Goal: Communication & Community: Answer question/provide support

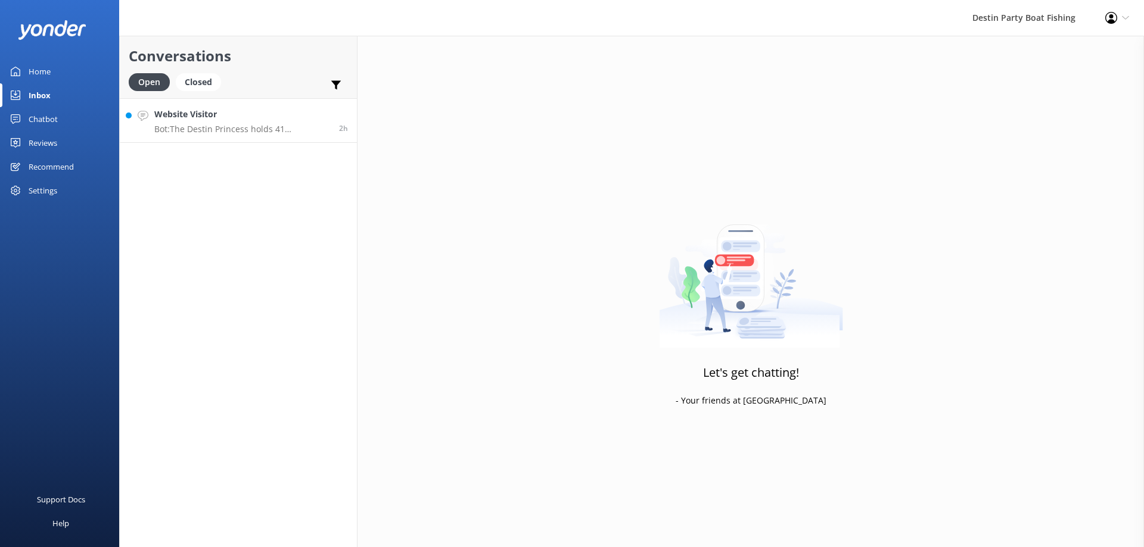
click at [188, 126] on p "Bot: The Destin Princess holds 41 passengers, which is fewer than the maximum c…" at bounding box center [242, 129] width 176 height 11
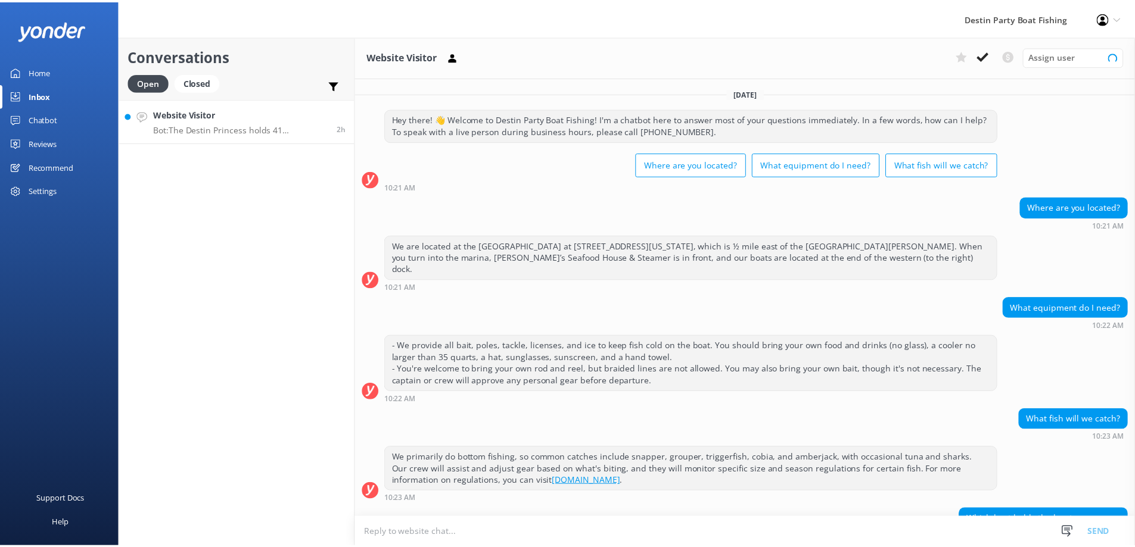
scroll to position [57, 0]
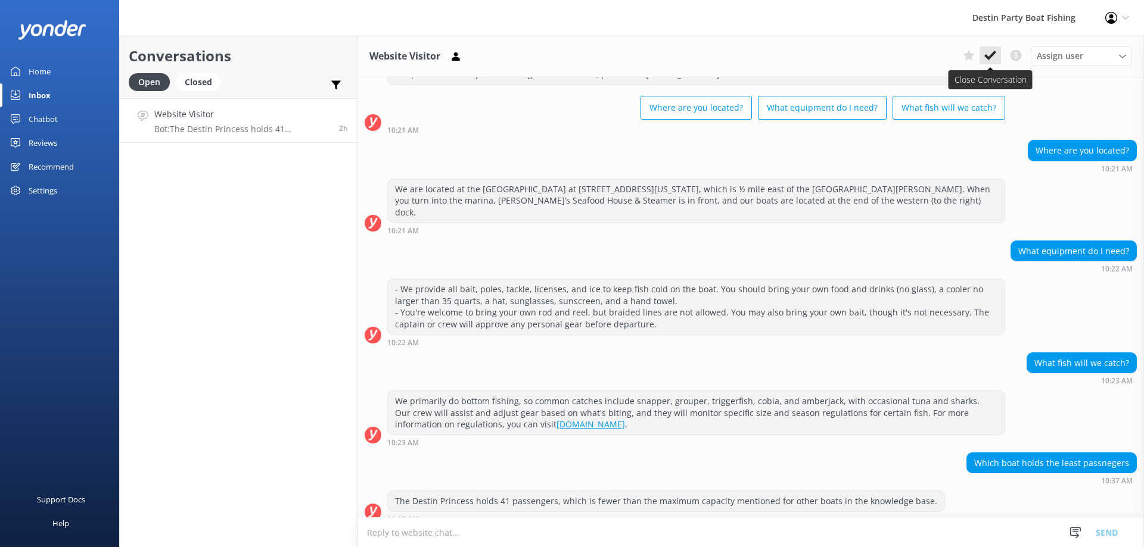
click at [985, 55] on use at bounding box center [990, 56] width 12 height 10
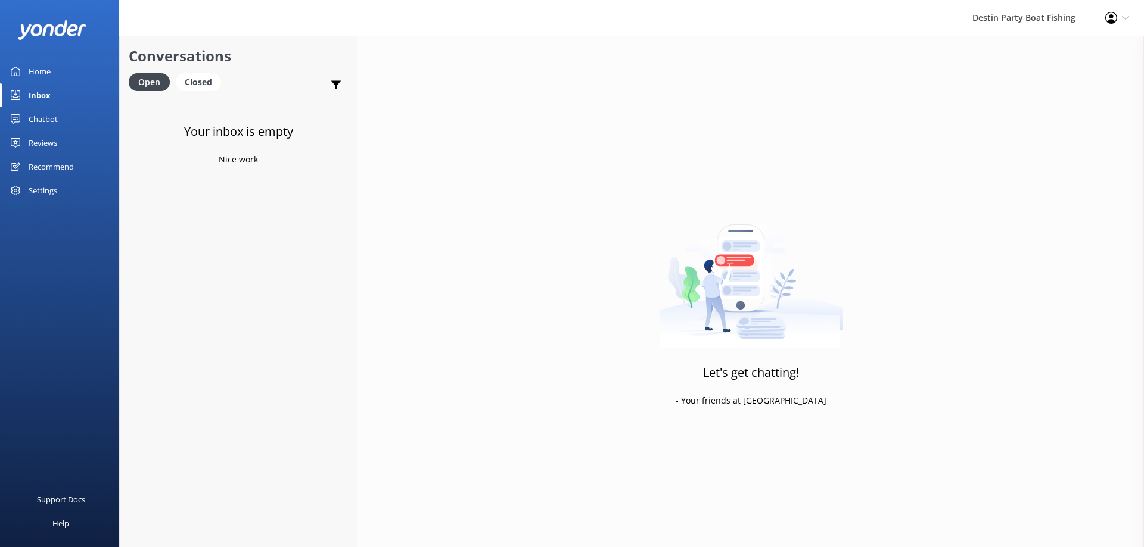
click at [61, 139] on link "Reviews" at bounding box center [59, 143] width 119 height 24
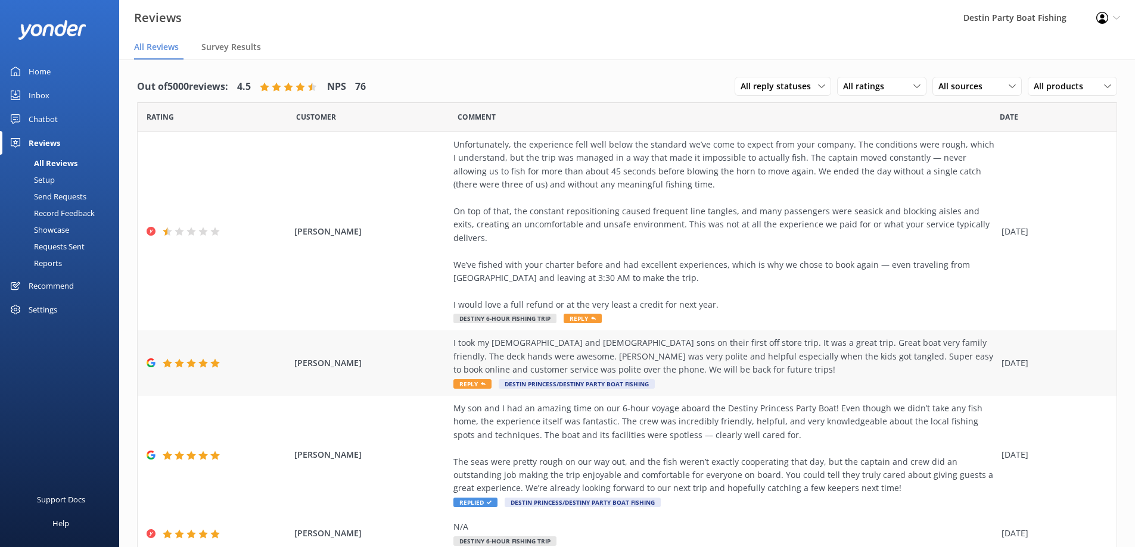
click at [466, 379] on span "Reply" at bounding box center [472, 384] width 38 height 10
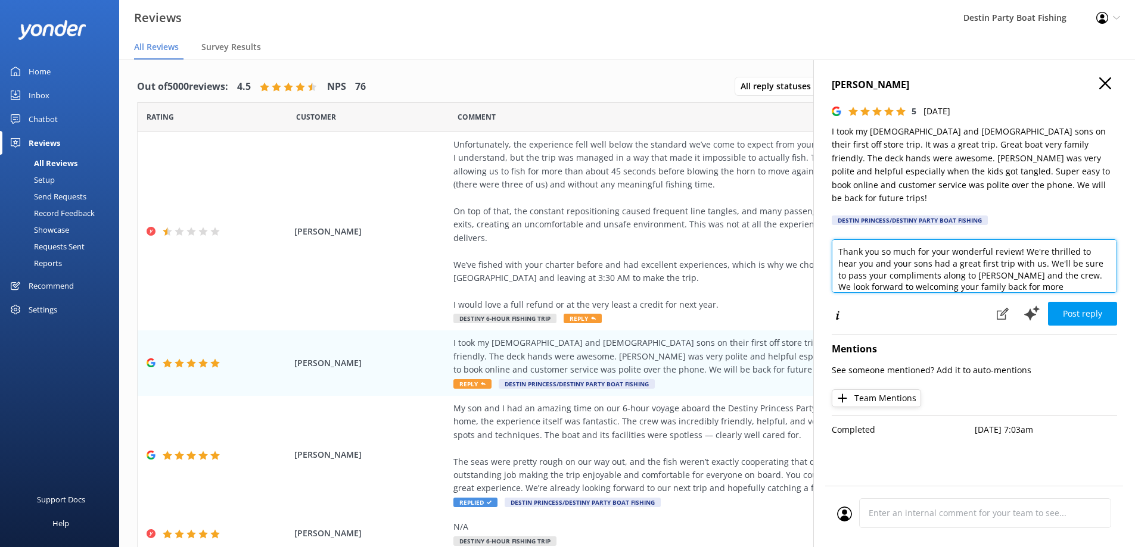
click at [840, 239] on textarea "Thank you so much for your wonderful review! We're thrilled to hear you and you…" at bounding box center [974, 266] width 285 height 54
type textarea "[PERSON_NAME], Thank you so much for your wonderful review! We're thrilled to h…"
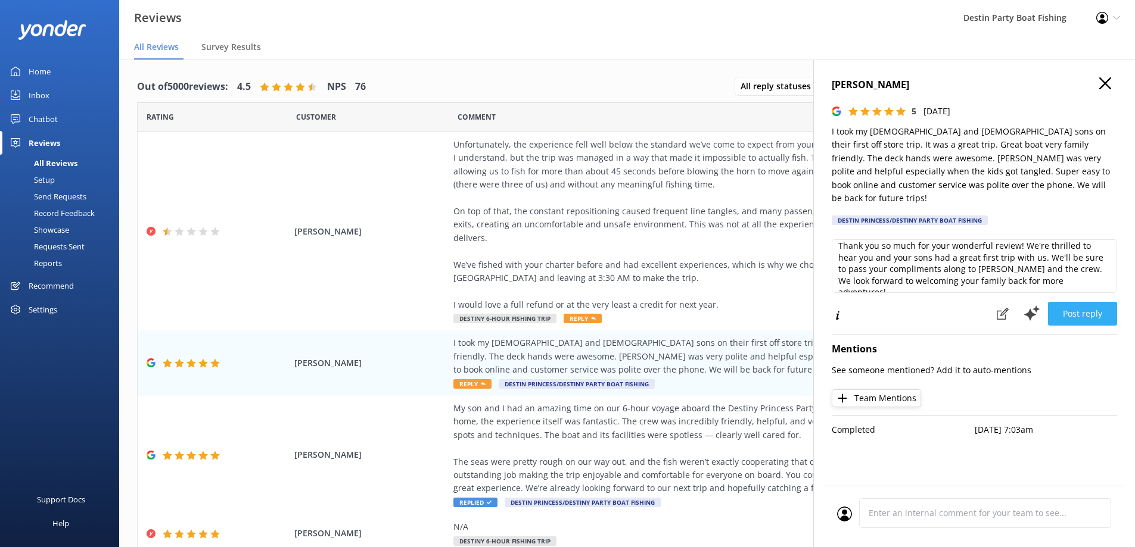
click at [1075, 304] on button "Post reply" at bounding box center [1082, 314] width 69 height 24
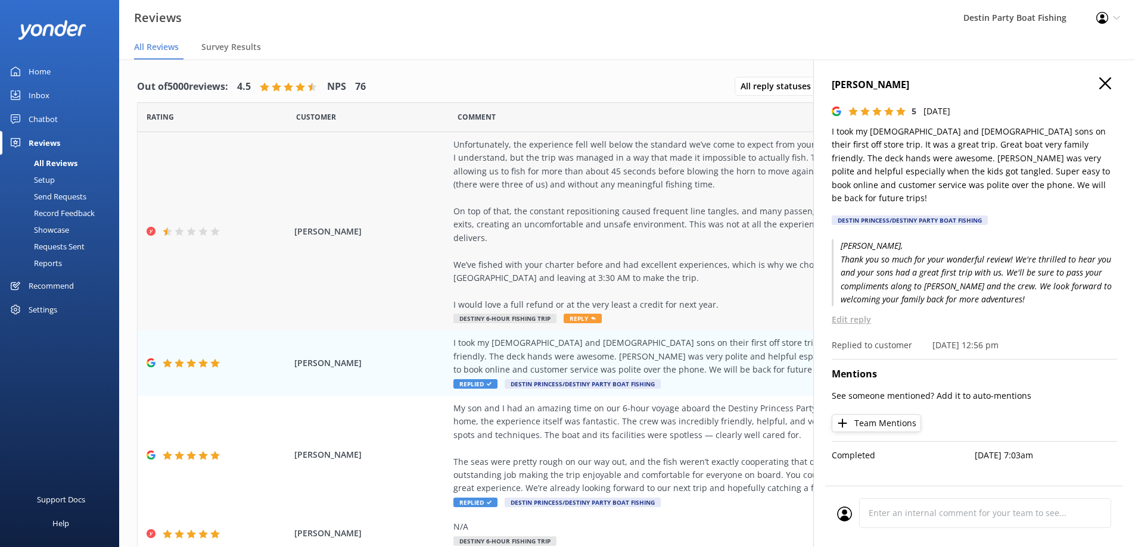
click at [590, 314] on span "Reply" at bounding box center [583, 319] width 38 height 10
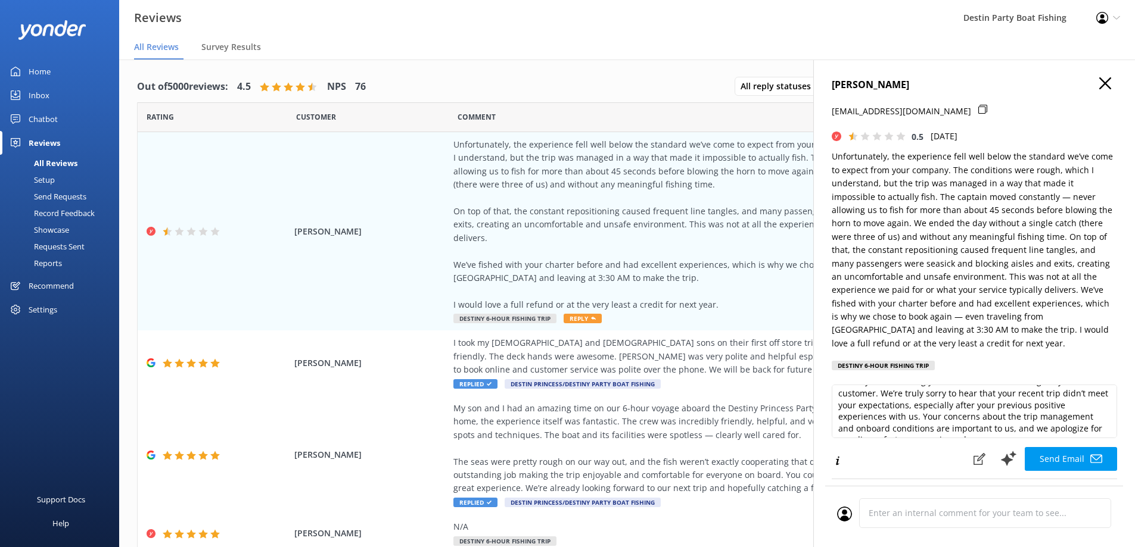
scroll to position [60, 0]
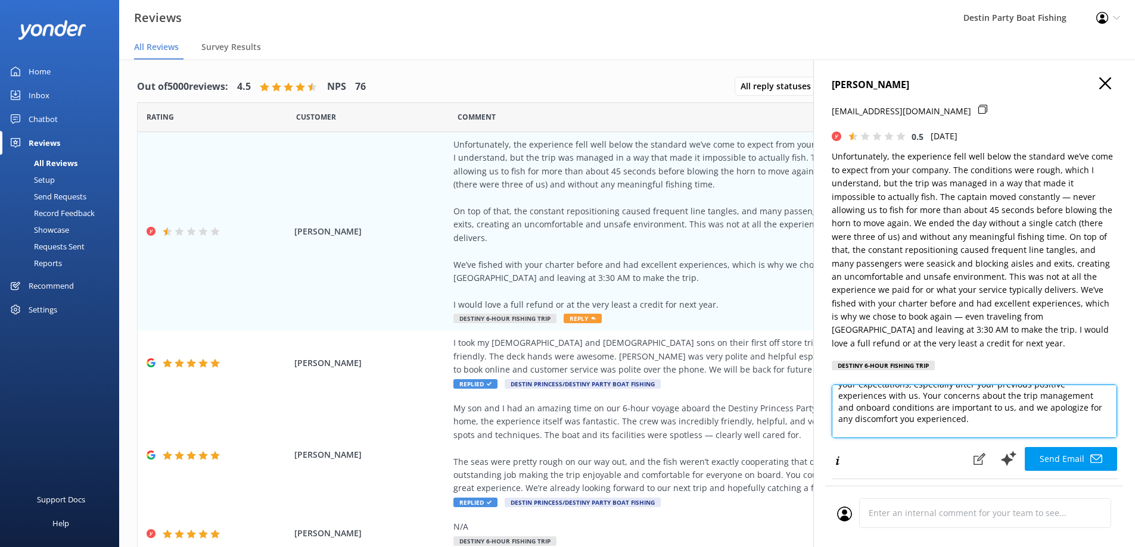
click at [996, 420] on textarea "Hi [PERSON_NAME], Thank you for sharing your feedback and for being a loyal cus…" at bounding box center [974, 412] width 285 height 54
drag, startPoint x: 838, startPoint y: 403, endPoint x: 883, endPoint y: 424, distance: 49.1
click at [883, 424] on textarea "Hi [PERSON_NAME], Thank you for sharing your feedback and for being a loyal cus…" at bounding box center [974, 412] width 285 height 54
click at [932, 429] on textarea "Hi [PERSON_NAME], Thank you for sharing your feedback and for being a loyal cus…" at bounding box center [974, 412] width 285 height 54
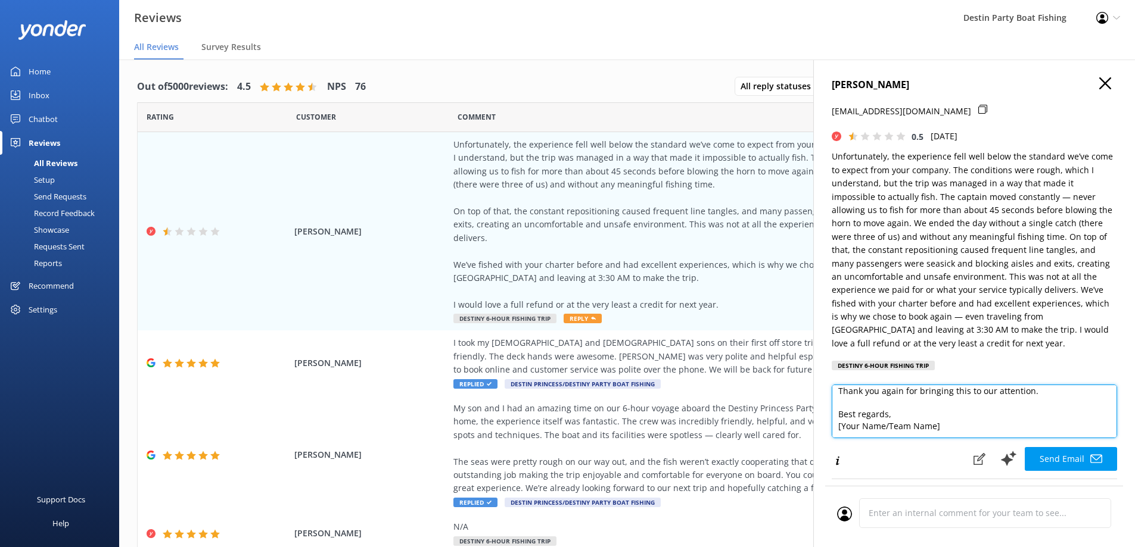
drag, startPoint x: 944, startPoint y: 428, endPoint x: 842, endPoint y: 409, distance: 103.2
click at [842, 409] on textarea "Hi [PERSON_NAME], Thank you for sharing your feedback and for being a loyal cus…" at bounding box center [974, 412] width 285 height 54
click at [885, 436] on textarea "Hi [PERSON_NAME], Thank you for sharing your feedback and for being a loyal cus…" at bounding box center [974, 412] width 285 height 54
click at [964, 431] on textarea "Hi [PERSON_NAME], Thank you for sharing your feedback and for being a loyal cus…" at bounding box center [974, 412] width 285 height 54
click at [965, 426] on textarea "Hi [PERSON_NAME], Thank you for sharing your feedback and for being a loyal cus…" at bounding box center [974, 412] width 285 height 54
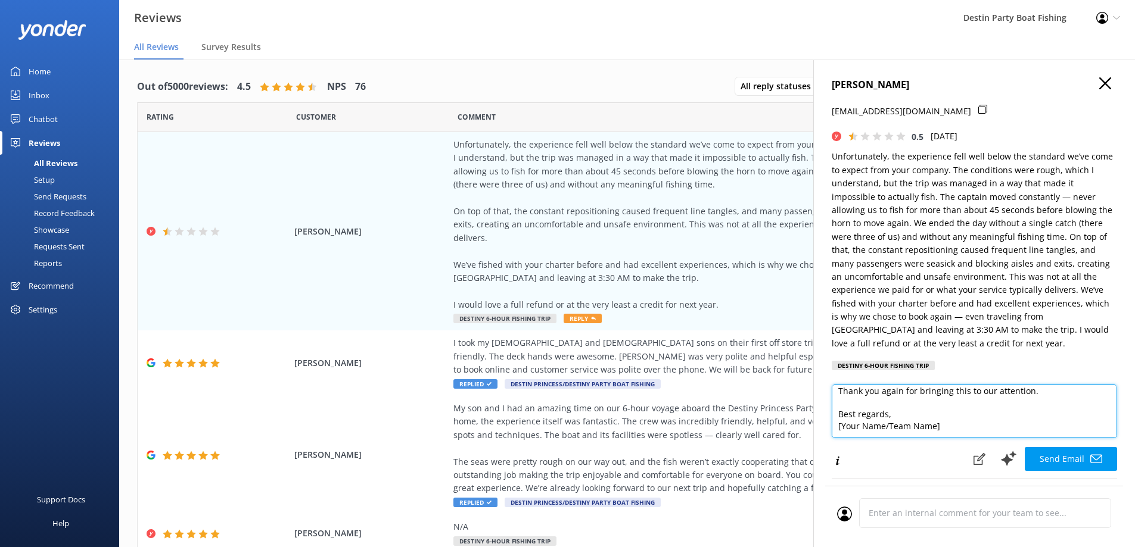
click at [924, 415] on textarea "Hi [PERSON_NAME], Thank you for sharing your feedback and for being a loyal cus…" at bounding box center [974, 412] width 285 height 54
click at [947, 413] on textarea "Hi [PERSON_NAME], Thank you for sharing your feedback and for being a loyal cus…" at bounding box center [974, 412] width 285 height 54
click at [947, 427] on textarea "Hi [PERSON_NAME], Thank you for sharing your feedback and for being a loyal cus…" at bounding box center [974, 412] width 285 height 54
click at [1034, 392] on textarea "Hi [PERSON_NAME], Thank you for sharing your feedback and for being a loyal cus…" at bounding box center [974, 412] width 285 height 54
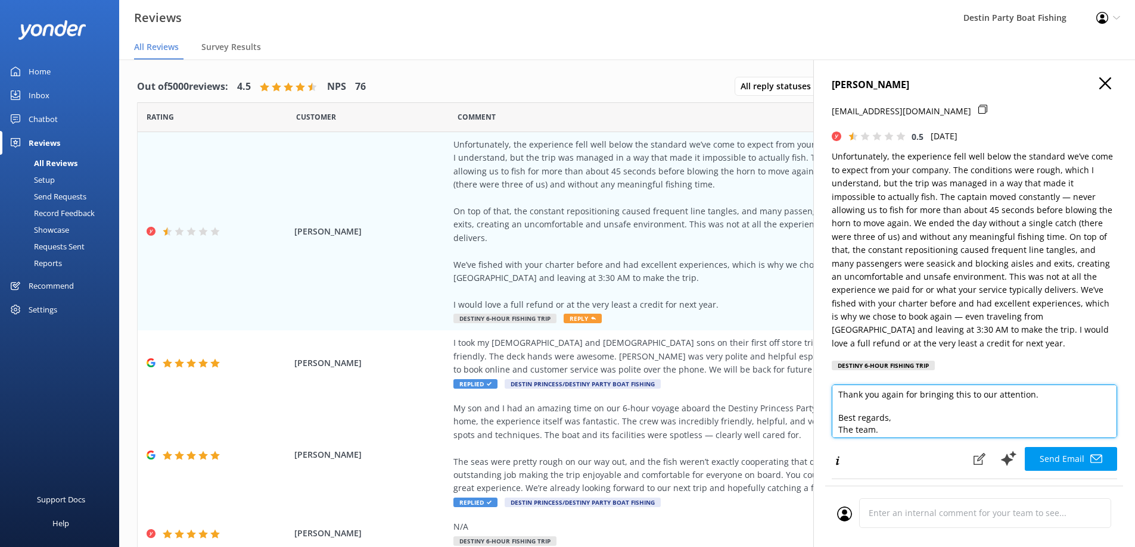
scroll to position [146, 0]
click at [886, 394] on textarea "Hi [PERSON_NAME], Thank you for sharing your feedback and for being a loyal cus…" at bounding box center [974, 412] width 285 height 54
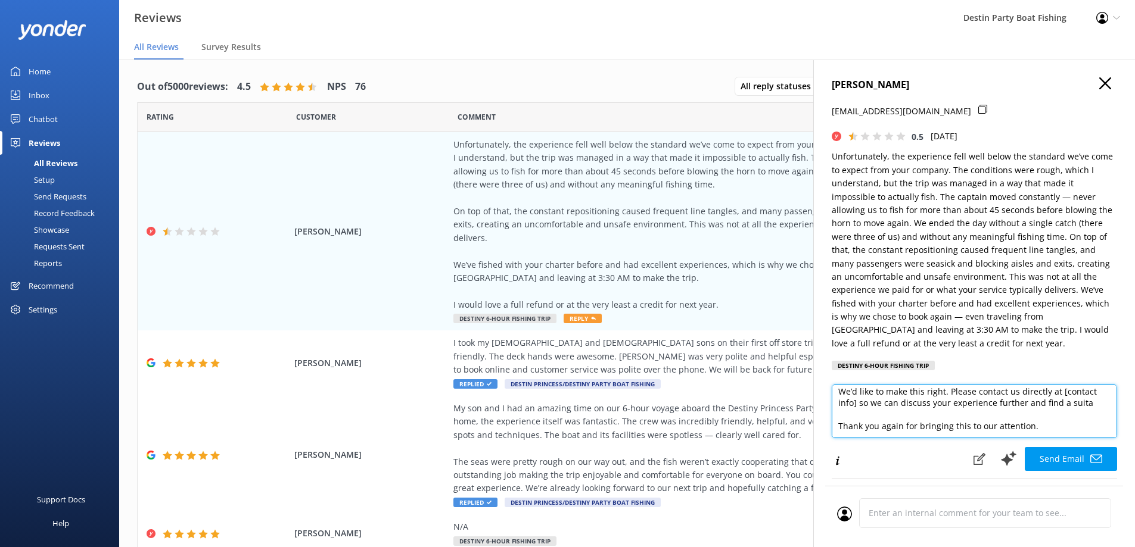
scroll to position [99, 0]
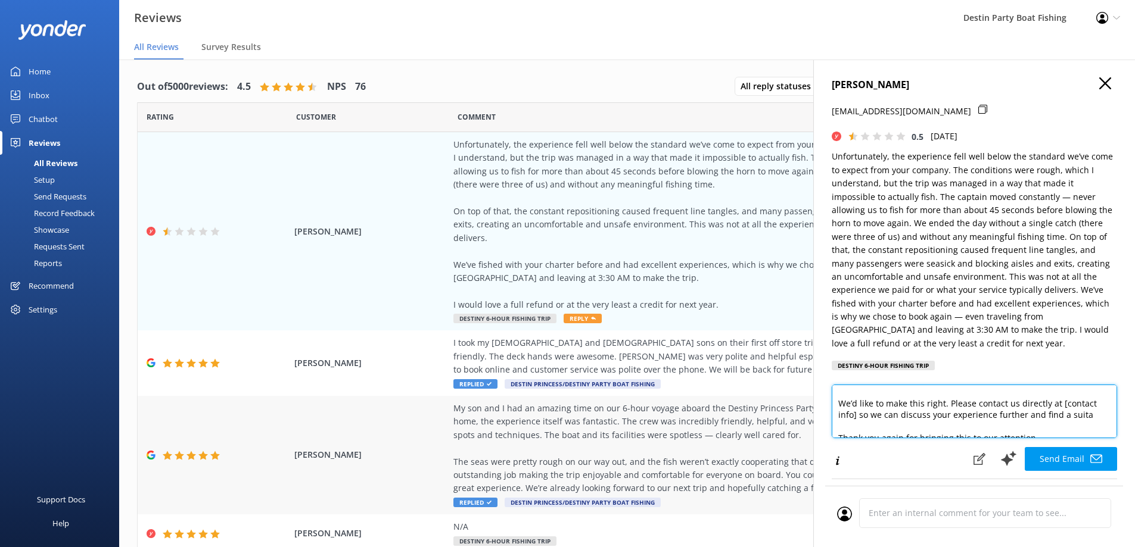
drag, startPoint x: 1091, startPoint y: 416, endPoint x: 808, endPoint y: 399, distance: 283.5
click at [808, 399] on div "Out of 5000 reviews: 4.5 NPS 76 All reply statuses All reply statuses Needs a r…" at bounding box center [627, 316] width 1016 height 512
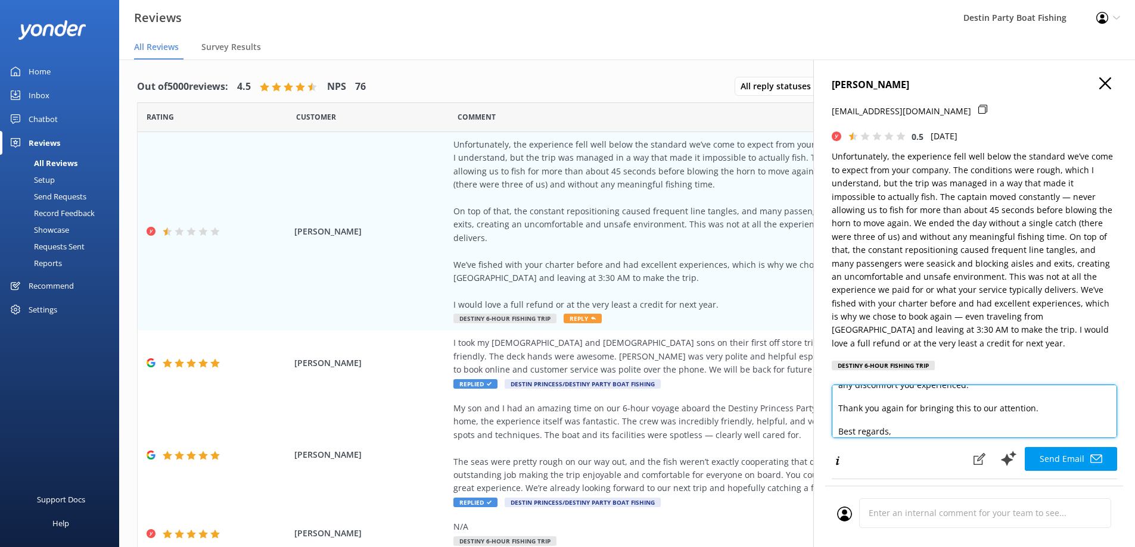
scroll to position [94, 0]
type textarea "Hi [PERSON_NAME], Thank you for sharing your feedback and for being a loyal cus…"
